Goal: Information Seeking & Learning: Learn about a topic

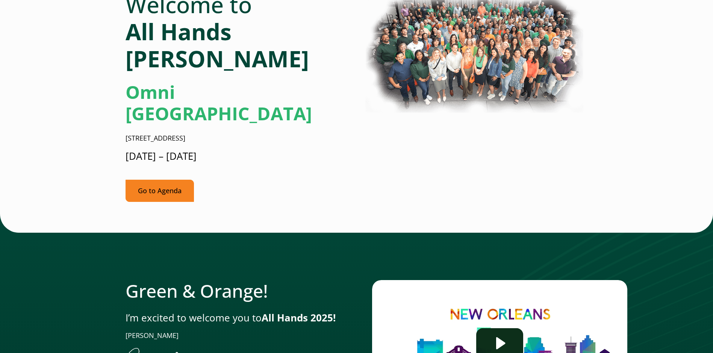
click at [151, 180] on link "Go to Agenda" at bounding box center [160, 191] width 68 height 22
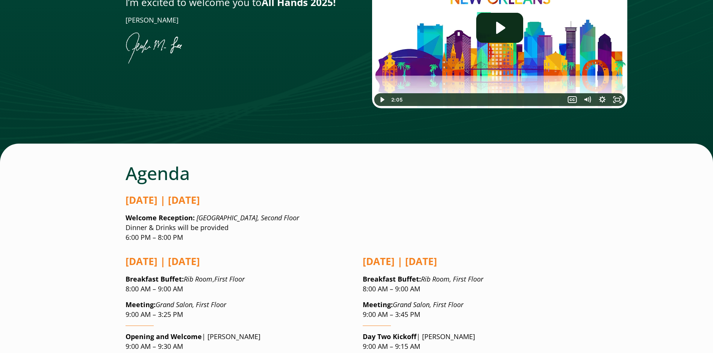
scroll to position [507, 0]
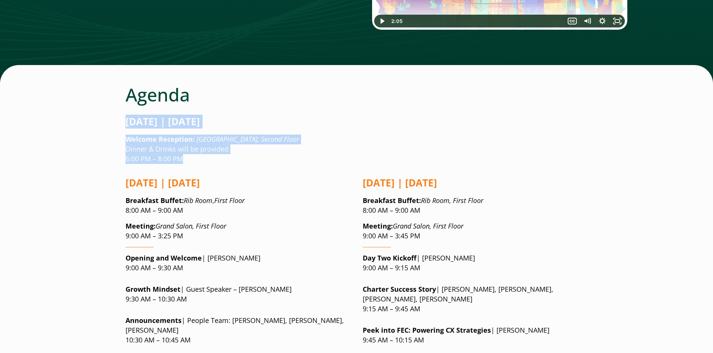
drag, startPoint x: 124, startPoint y: 76, endPoint x: 262, endPoint y: 112, distance: 142.1
drag, startPoint x: 262, startPoint y: 112, endPoint x: 212, endPoint y: 105, distance: 50.6
copy div "[DATE] | [DATE] Welcome Reception: [GEOGRAPHIC_DATA], Second Floor Dinner & Dri…"
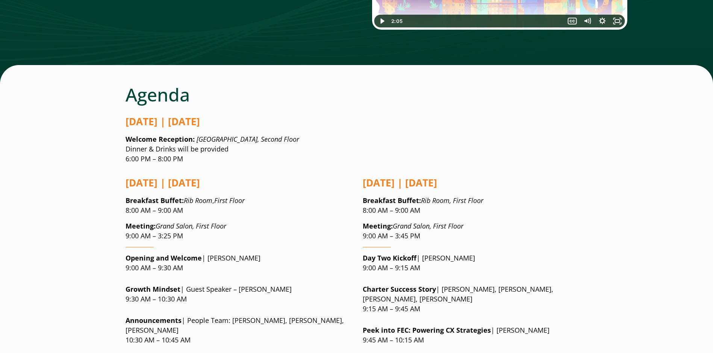
drag, startPoint x: 117, startPoint y: 139, endPoint x: 131, endPoint y: 137, distance: 14.0
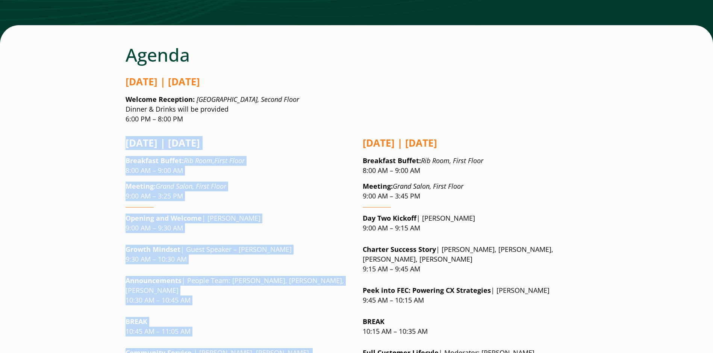
drag, startPoint x: 122, startPoint y: 134, endPoint x: 310, endPoint y: 349, distance: 286.0
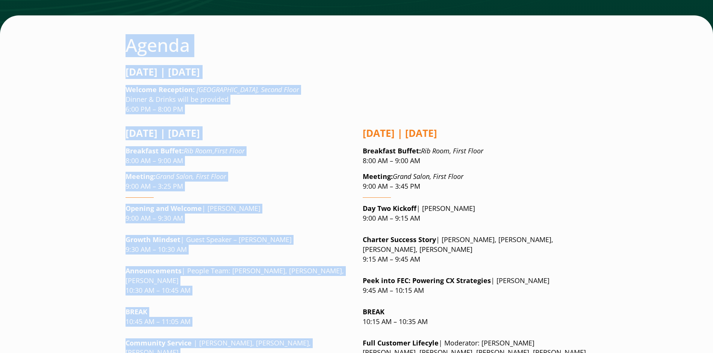
scroll to position [430, 0]
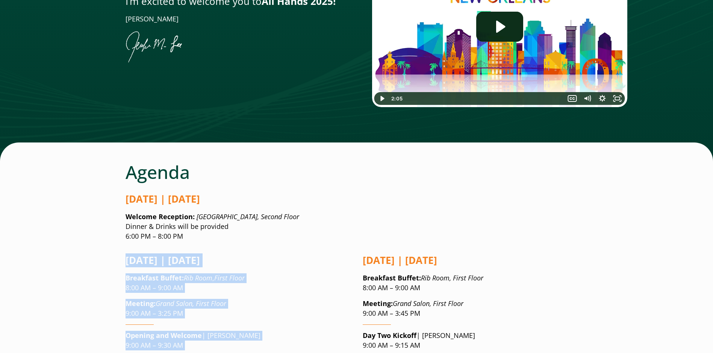
drag, startPoint x: 235, startPoint y: 225, endPoint x: 127, endPoint y: 214, distance: 108.9
copy div "Loremipsu | Dolorsita 46 Consectet Adipis : Eli Sedd , Eiusm Tempo 8:42 IN – 1:…"
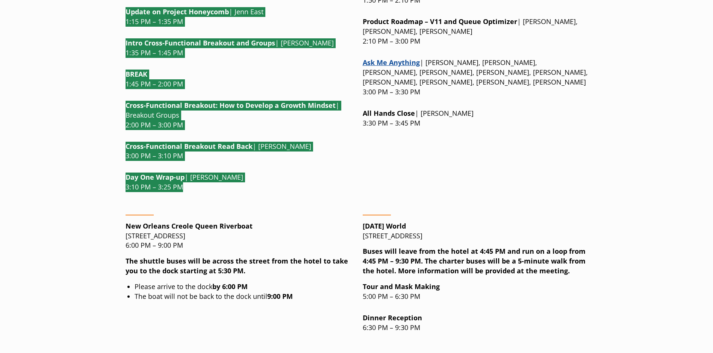
scroll to position [1069, 0]
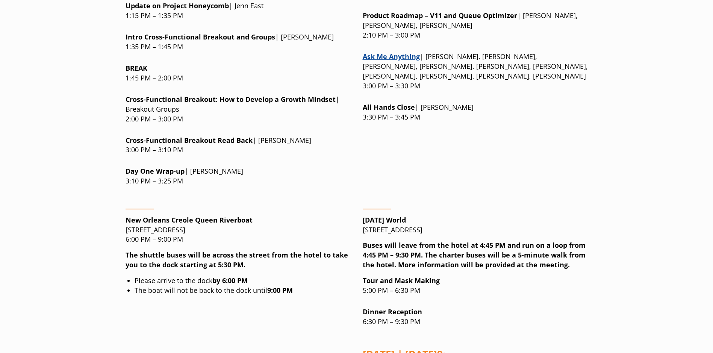
click at [305, 286] on li "The boat will not be back to the dock until 9:00 PM" at bounding box center [243, 291] width 216 height 10
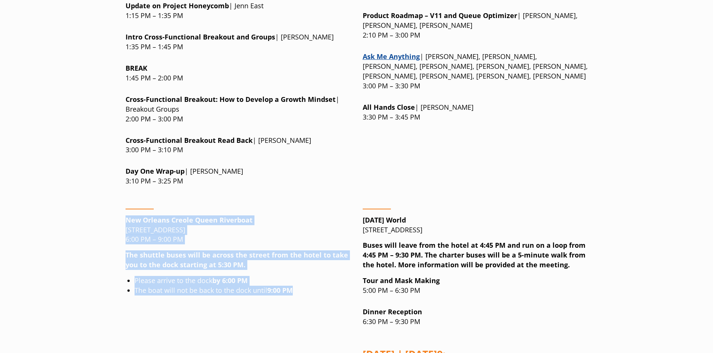
drag, startPoint x: 273, startPoint y: 223, endPoint x: 126, endPoint y: 153, distance: 163.4
click at [126, 203] on div "New Orleans Creole [GEOGRAPHIC_DATA][STREET_ADDRESS] 6:00 PM – 9:00 PM The shut…" at bounding box center [238, 292] width 225 height 179
copy div "New Orleans Creole [GEOGRAPHIC_DATA][STREET_ADDRESS] 6:00 PM – 9:00 PM The shut…"
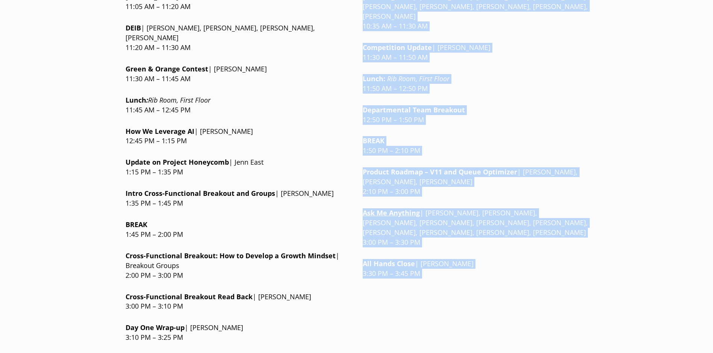
scroll to position [952, 0]
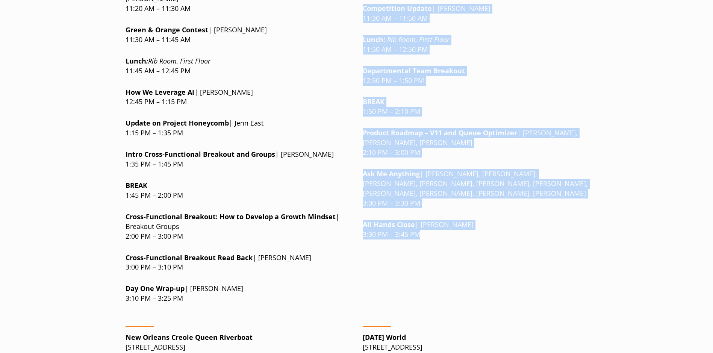
drag, startPoint x: 363, startPoint y: 212, endPoint x: 515, endPoint y: 203, distance: 152.5
click at [515, 203] on div "[DATE] | [DATE] Breakfast Buffet : Rib Room, First Floor 8:00 AM – 9:00 AM Meet…" at bounding box center [475, 17] width 225 height 584
copy div "Loremips | Dolorsita 44 Consectet Adipis : Eli Sedd, Eiusm Tempo 7:34 IN – 4:58…"
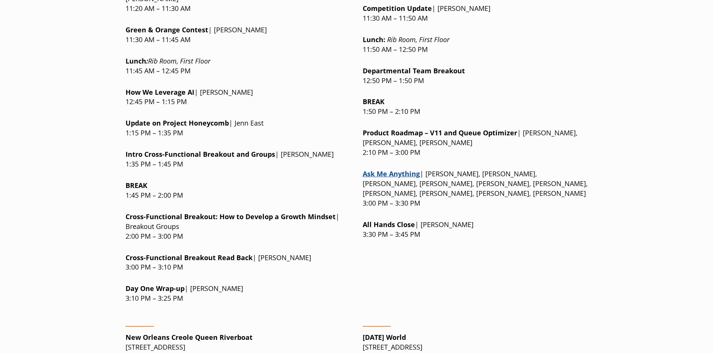
drag, startPoint x: 359, startPoint y: 257, endPoint x: 475, endPoint y: 340, distance: 143.0
drag, startPoint x: 475, startPoint y: 340, endPoint x: 463, endPoint y: 318, distance: 25.3
copy div "[DATE] World [STREET_ADDRESS] Buses will leave from the hotel at 4:45 PM and ru…"
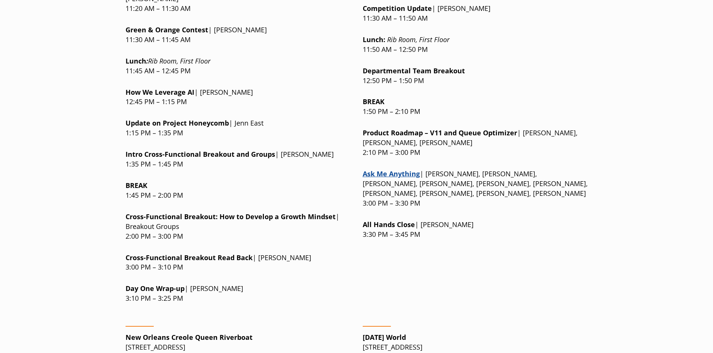
drag, startPoint x: 495, startPoint y: 238, endPoint x: 522, endPoint y: 238, distance: 27.1
click at [495, 238] on div "[DATE] | [DATE] Breakfast Buffet : Rib Room, First Floor 8:00 AM – 9:00 AM Meet…" at bounding box center [475, 17] width 225 height 584
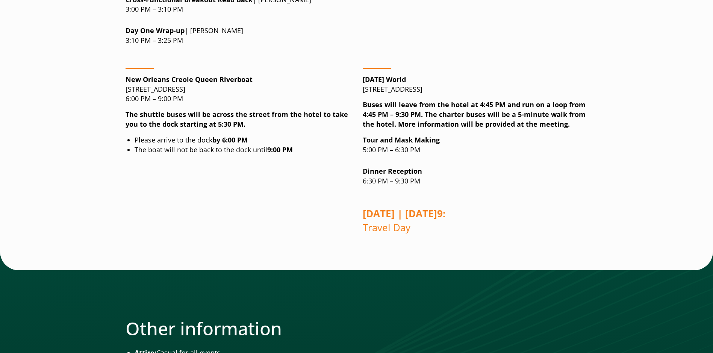
scroll to position [1177, 0]
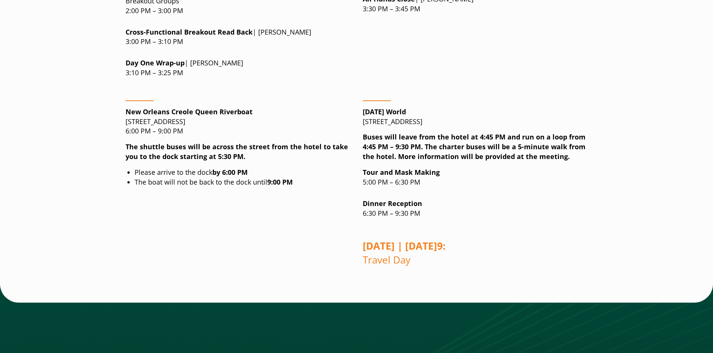
click at [427, 199] on p "Dinner Reception 6:30 PM – 9:30 PM" at bounding box center [475, 209] width 225 height 20
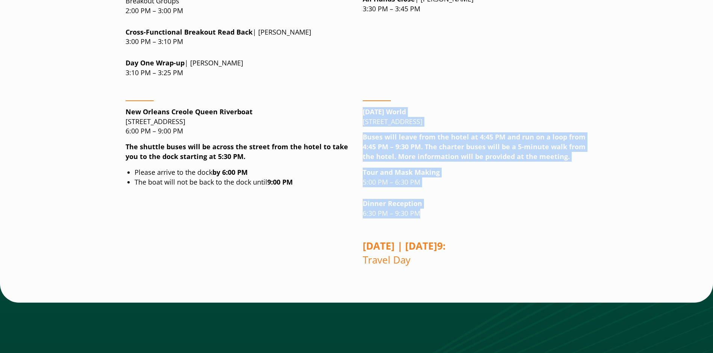
drag, startPoint x: 430, startPoint y: 147, endPoint x: 349, endPoint y: 141, distance: 81.5
click at [349, 141] on div "New Orleans Creole [GEOGRAPHIC_DATA][STREET_ADDRESS] 6:00 PM – 9:00 PM The shut…" at bounding box center [357, 183] width 463 height 179
drag, startPoint x: 349, startPoint y: 141, endPoint x: 375, endPoint y: 140, distance: 26.0
click at [375, 199] on strong "Dinner Reception" at bounding box center [392, 203] width 59 height 9
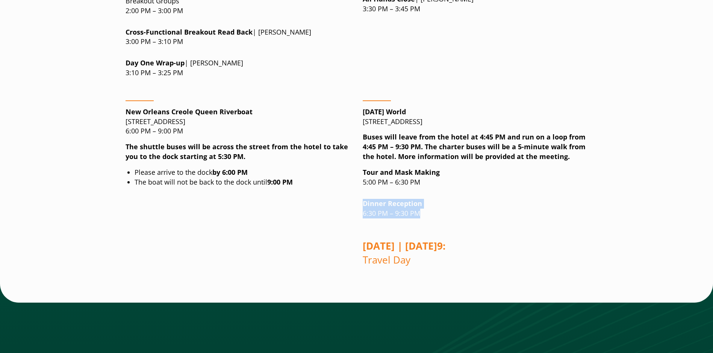
drag, startPoint x: 362, startPoint y: 136, endPoint x: 422, endPoint y: 147, distance: 61.5
click at [422, 147] on div "New Orleans Creole [GEOGRAPHIC_DATA][STREET_ADDRESS] 6:00 PM – 9:00 PM The shut…" at bounding box center [357, 183] width 463 height 179
drag, startPoint x: 422, startPoint y: 147, endPoint x: 401, endPoint y: 148, distance: 21.1
copy p "Dinner Reception 6:30 PM – 9:30 PM"
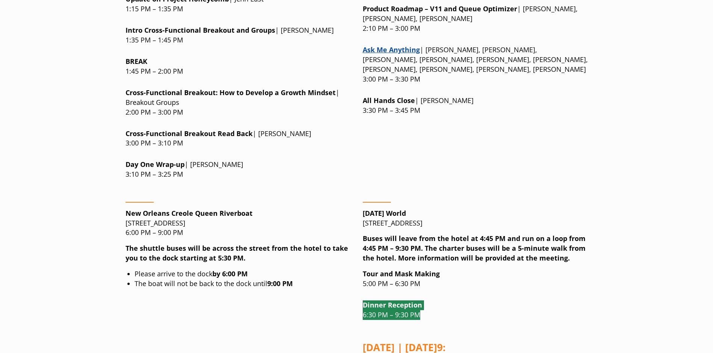
scroll to position [1064, 0]
